Goal: Find specific page/section

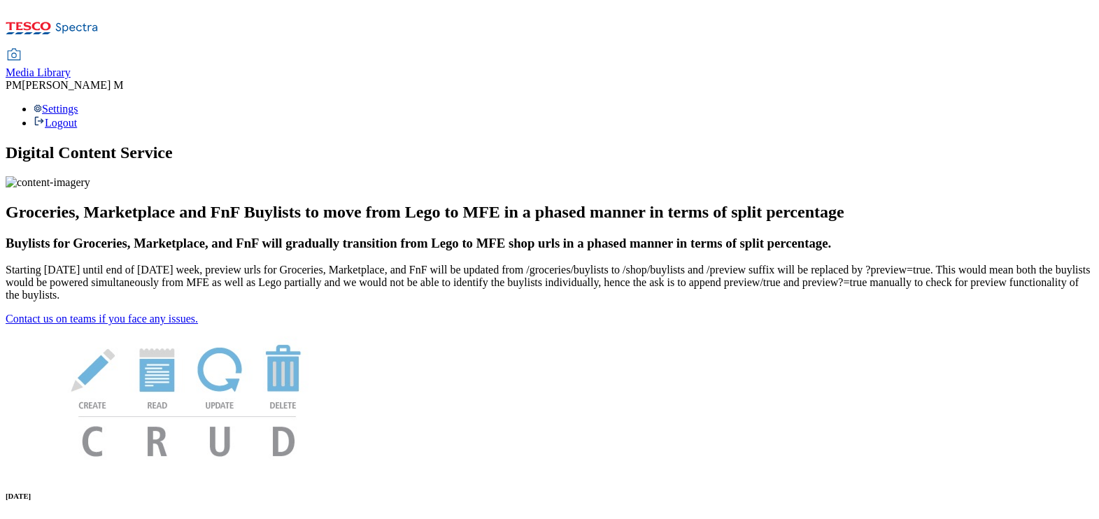
click at [71, 66] on span "Media Library" at bounding box center [38, 72] width 65 height 12
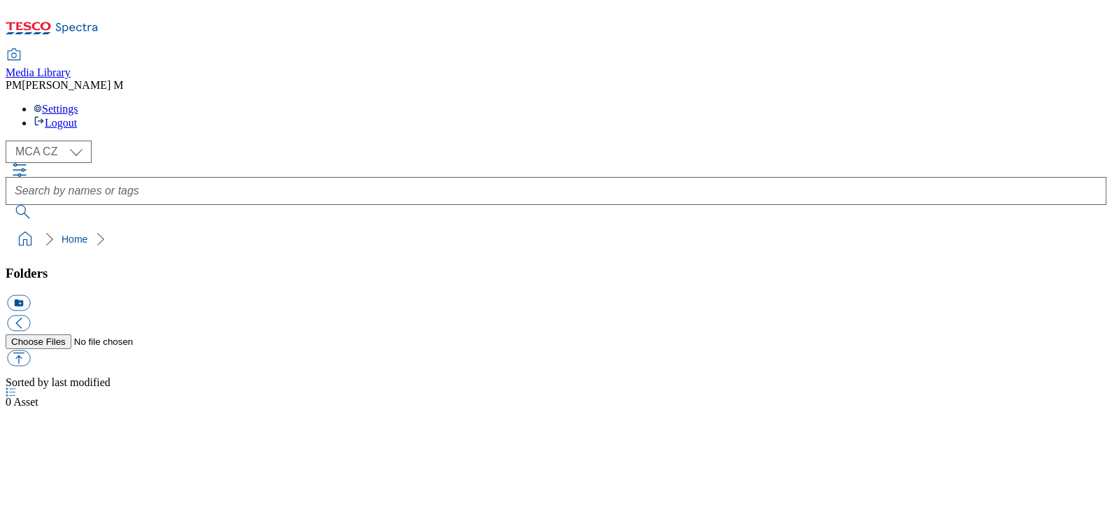
select select "flare-mca-cz"
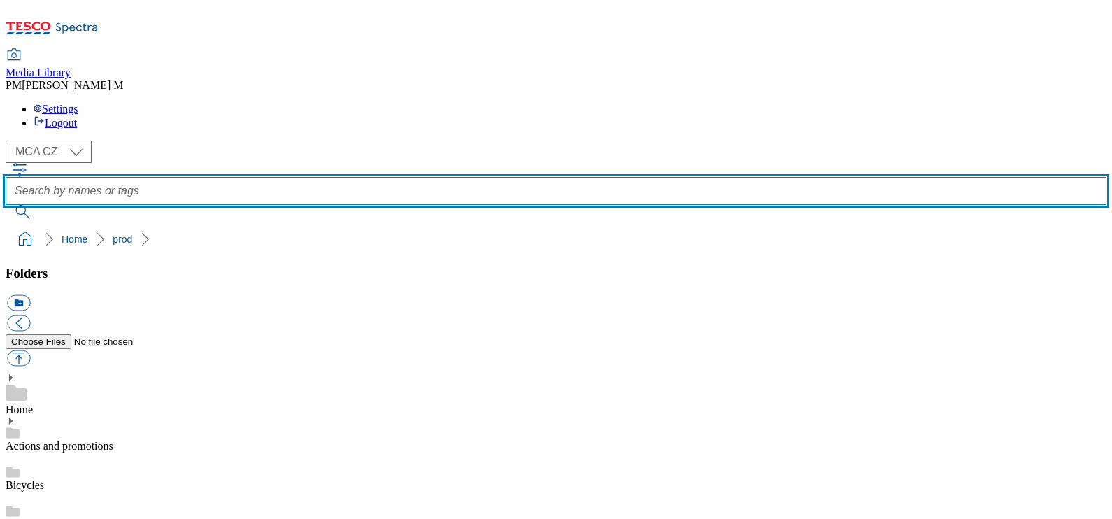
click at [457, 177] on input "text" at bounding box center [556, 191] width 1101 height 28
paste input "J24"
type input "J24"
click at [6, 205] on button "submit" at bounding box center [24, 212] width 36 height 14
